Goal: Information Seeking & Learning: Learn about a topic

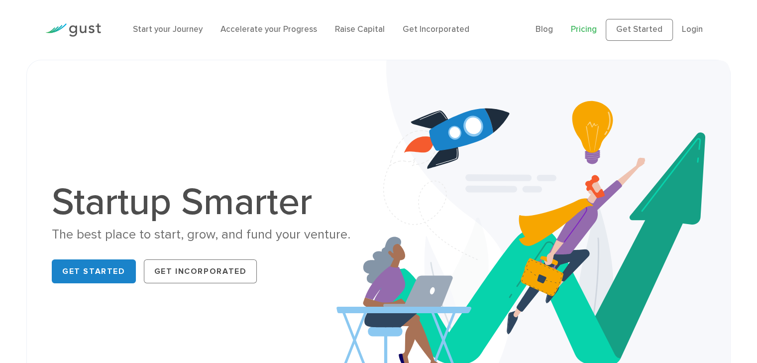
click at [592, 29] on link "Pricing" at bounding box center [584, 29] width 26 height 10
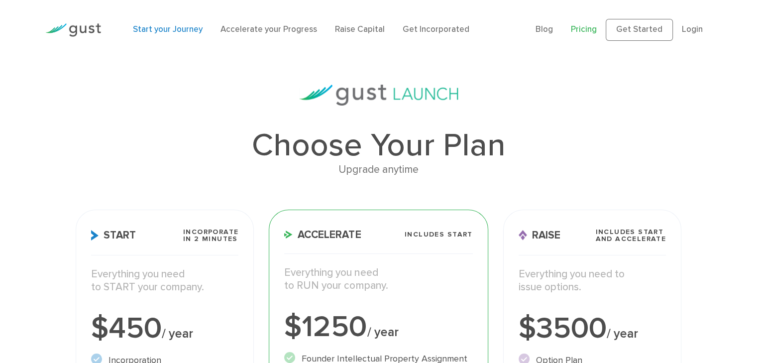
click at [160, 28] on link "Start your Journey" at bounding box center [168, 29] width 70 height 10
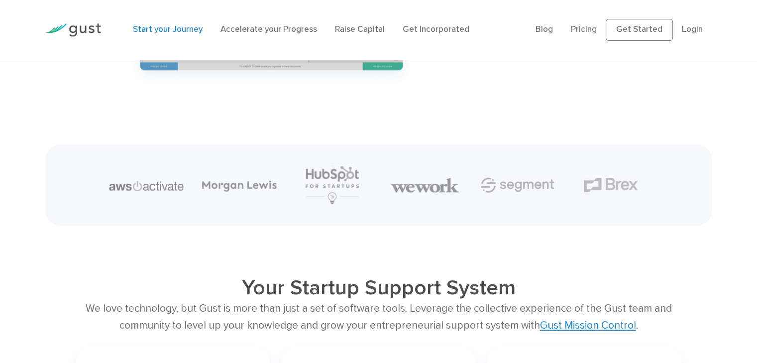
scroll to position [1245, 0]
